Goal: Find specific page/section: Find specific page/section

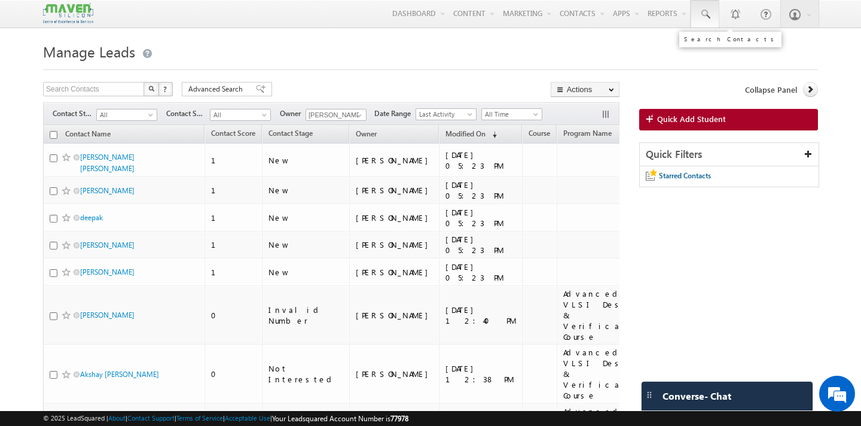
click at [705, 16] on span at bounding box center [705, 14] width 12 height 12
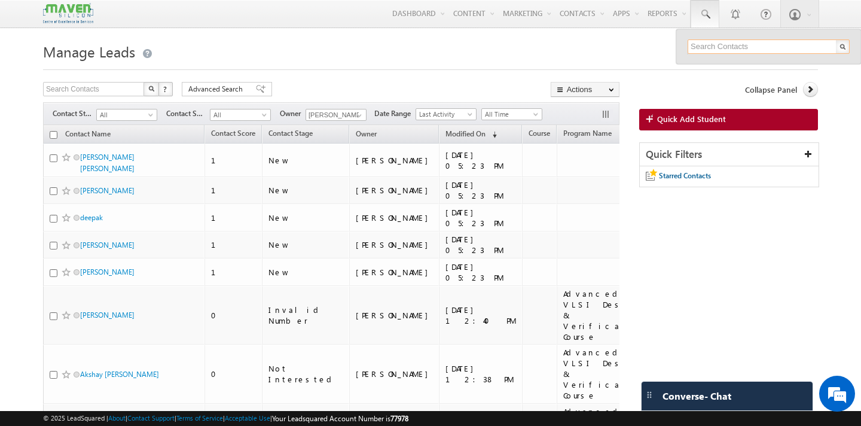
click at [708, 48] on input "text" at bounding box center [769, 46] width 162 height 14
paste input "[EMAIL_ADDRESS][DOMAIN_NAME]"
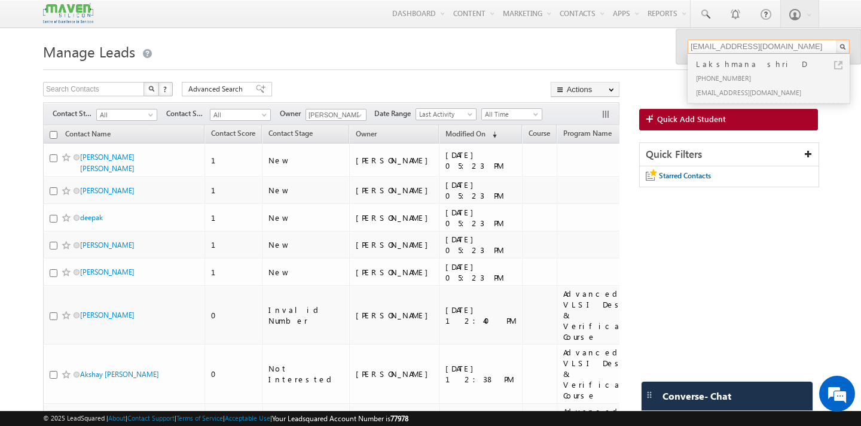
type input "[EMAIL_ADDRESS][DOMAIN_NAME]"
click at [731, 71] on div "[PHONE_NUMBER]" at bounding box center [774, 78] width 160 height 14
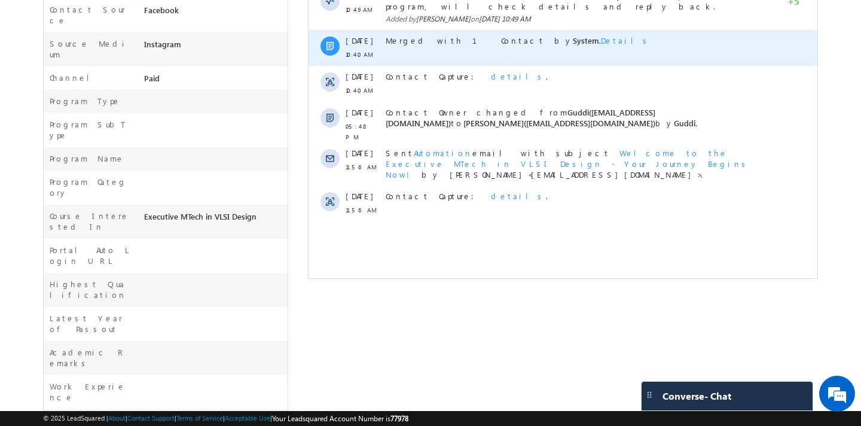
scroll to position [329, 0]
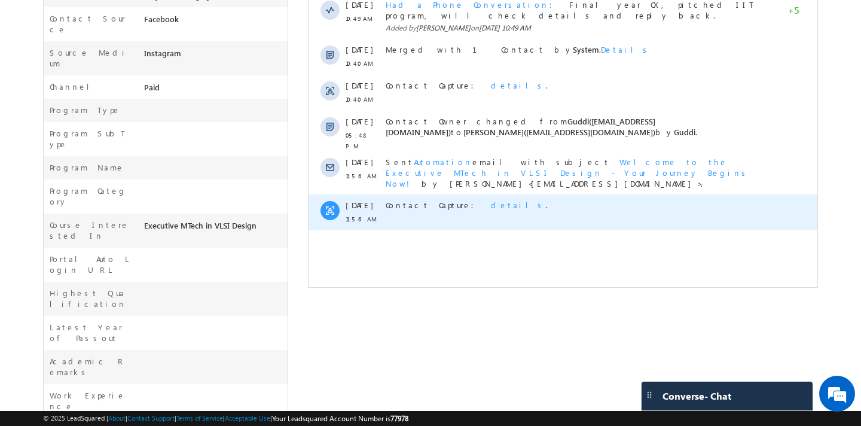
click at [491, 200] on span "details" at bounding box center [518, 205] width 55 height 10
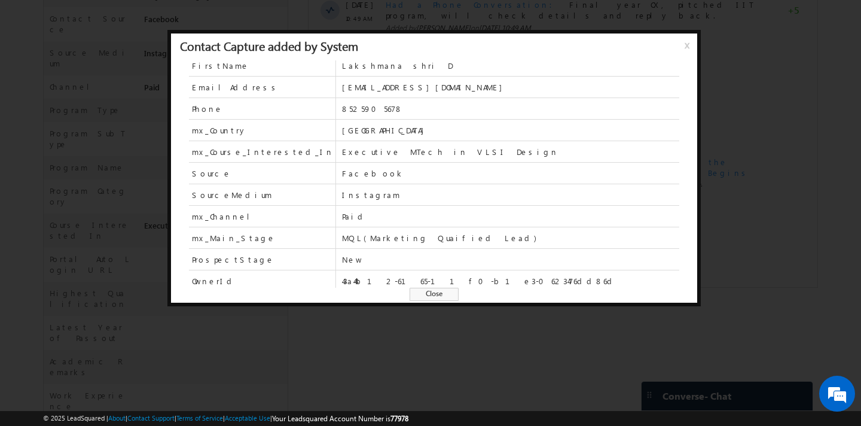
scroll to position [0, 0]
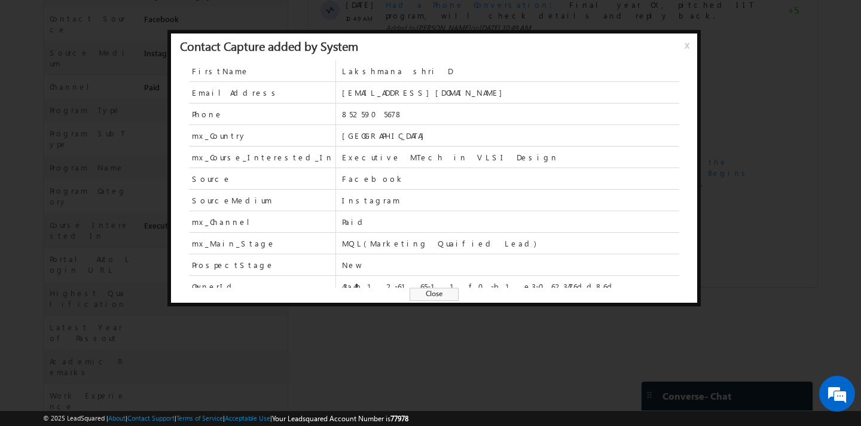
click at [449, 298] on span "Close" at bounding box center [434, 294] width 49 height 13
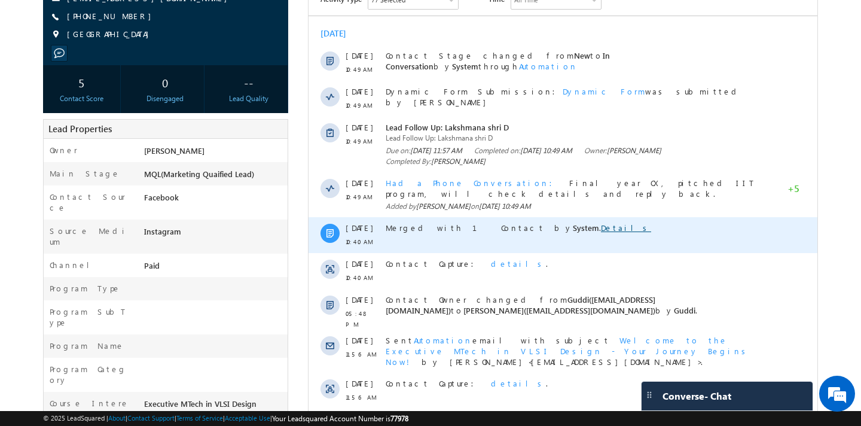
scroll to position [152, 0]
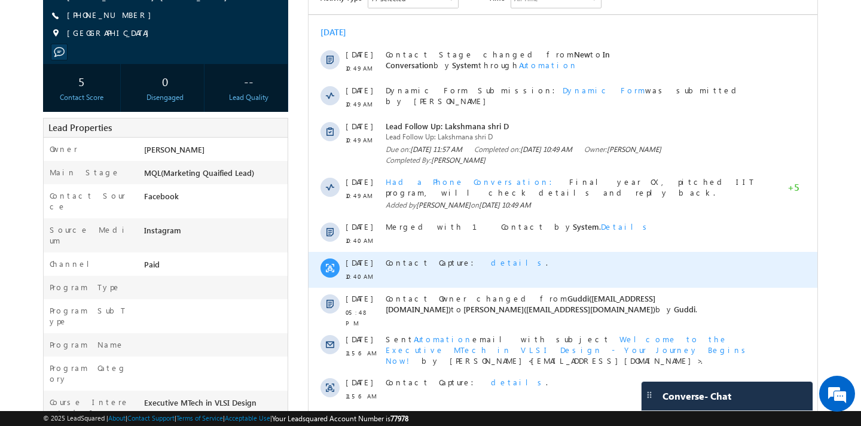
click at [491, 257] on span "details" at bounding box center [518, 262] width 55 height 10
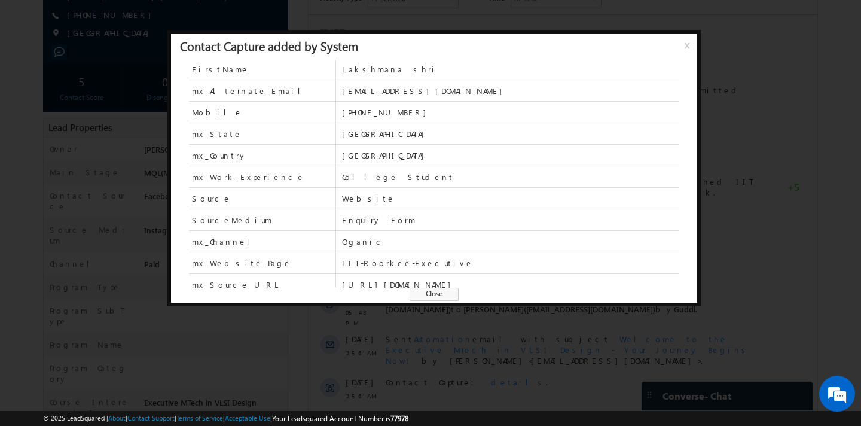
scroll to position [30, 0]
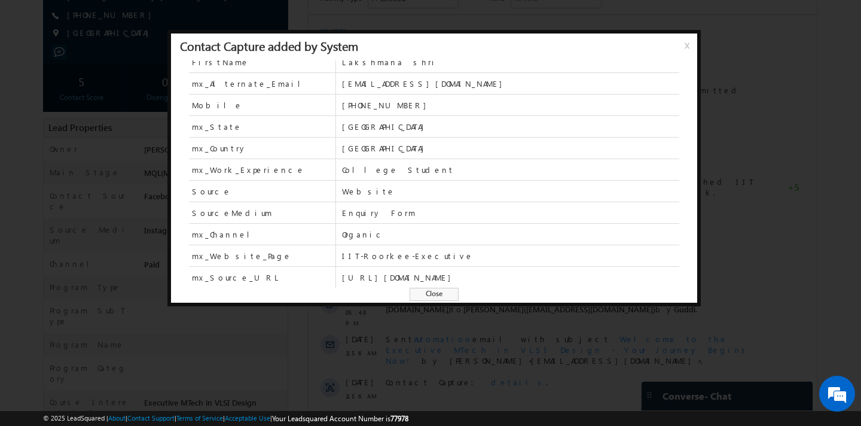
click at [435, 297] on span "Close" at bounding box center [434, 294] width 49 height 13
